Goal: Find specific page/section: Find specific page/section

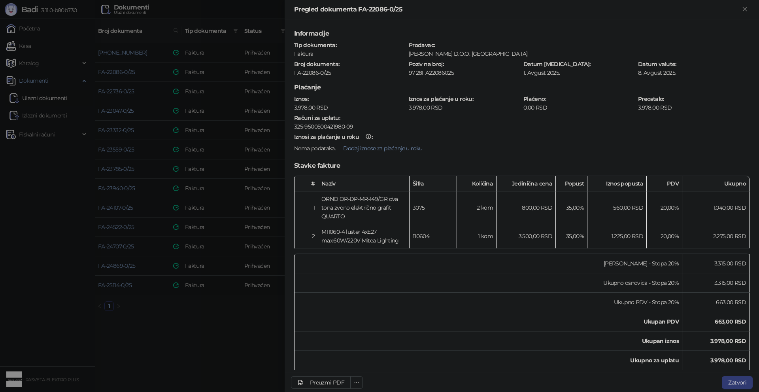
click at [248, 338] on div at bounding box center [379, 196] width 759 height 392
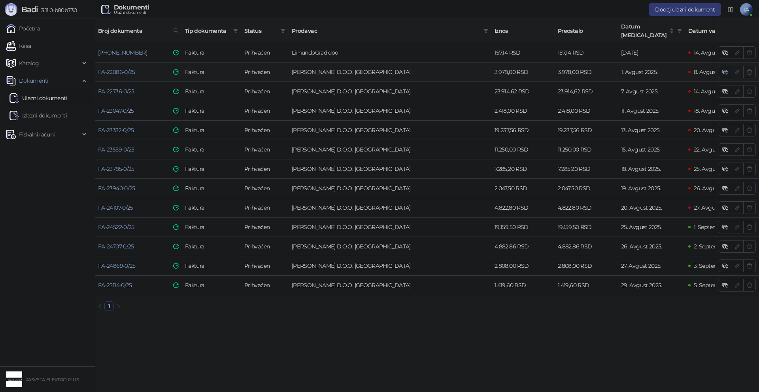
click at [728, 66] on button "button" at bounding box center [725, 72] width 13 height 13
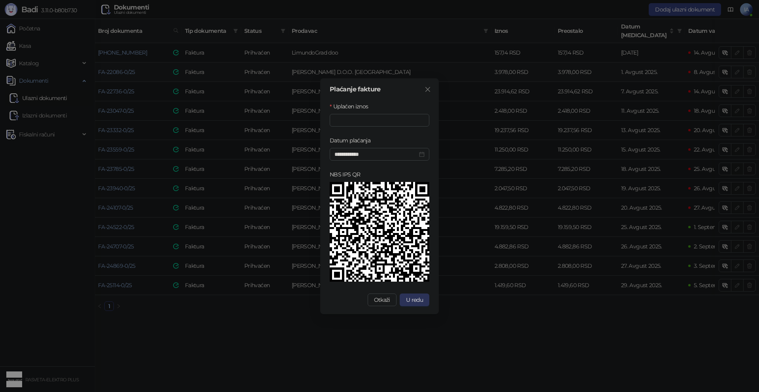
click at [414, 295] on button "U redu" at bounding box center [415, 299] width 30 height 13
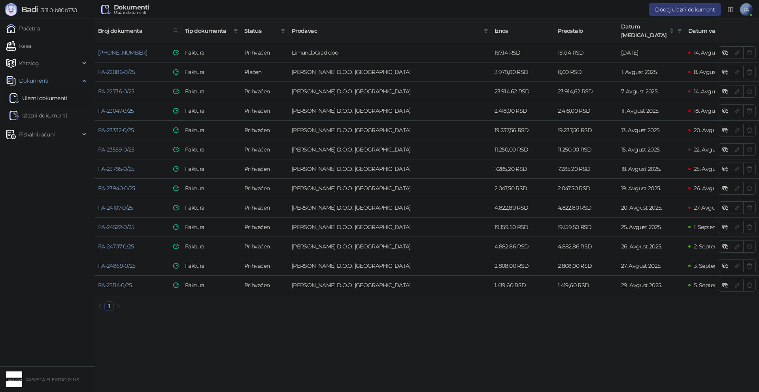
click at [47, 116] on link "Izlazni dokumenti" at bounding box center [37, 116] width 57 height 16
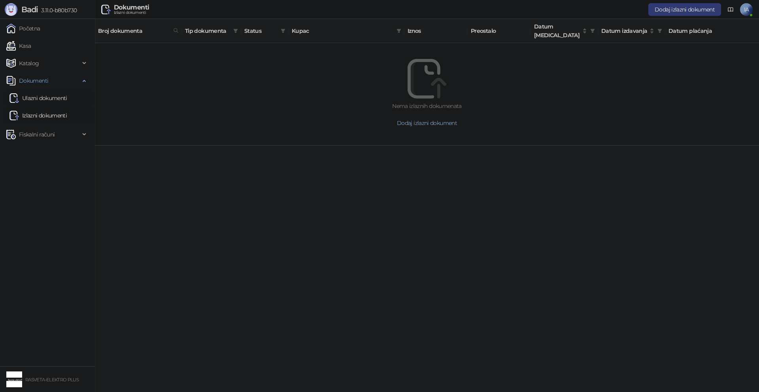
click at [54, 97] on link "Ulazni dokumenti" at bounding box center [38, 98] width 58 height 16
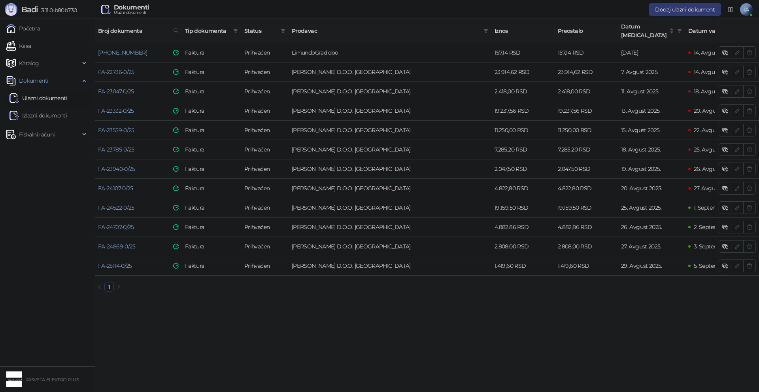
click at [730, 7] on icon at bounding box center [730, 9] width 6 height 6
click at [530, 67] on td "23.914,62 RSD" at bounding box center [522, 71] width 63 height 19
